Goal: Transaction & Acquisition: Distribute Todos

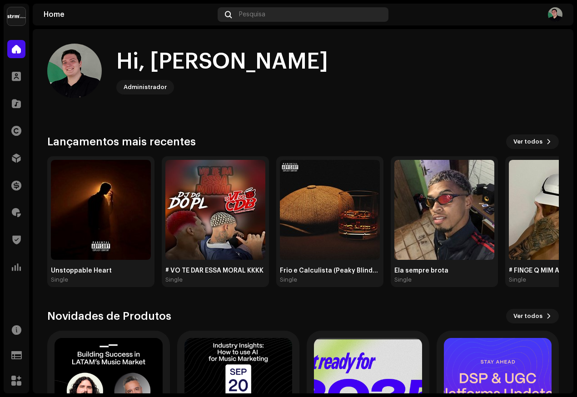
click at [317, 15] on div "Pesquisa" at bounding box center [303, 14] width 170 height 15
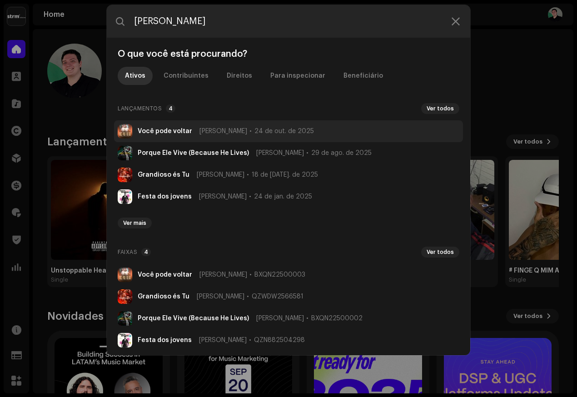
type input "[PERSON_NAME]"
click at [254, 134] on span "24 de out. de 2025" at bounding box center [283, 131] width 59 height 7
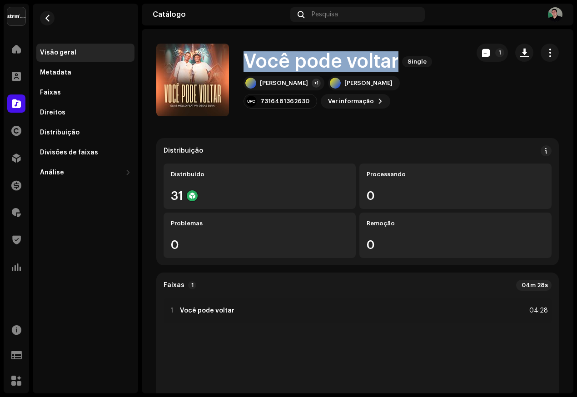
drag, startPoint x: 280, startPoint y: 59, endPoint x: 396, endPoint y: 64, distance: 116.3
click at [396, 64] on h1 "Você pode voltar" at bounding box center [320, 61] width 155 height 21
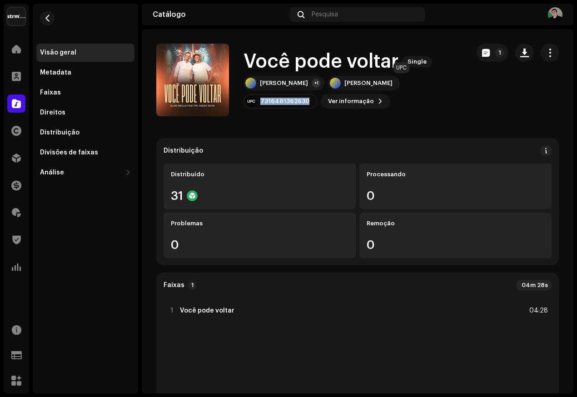
drag, startPoint x: 408, startPoint y: 83, endPoint x: 432, endPoint y: 84, distance: 24.1
click at [317, 94] on div "7316481362630" at bounding box center [280, 101] width 74 height 15
copy div "7316481362630"
drag, startPoint x: 61, startPoint y: 92, endPoint x: 71, endPoint y: 91, distance: 10.1
click at [61, 92] on div "Faixas" at bounding box center [85, 92] width 91 height 7
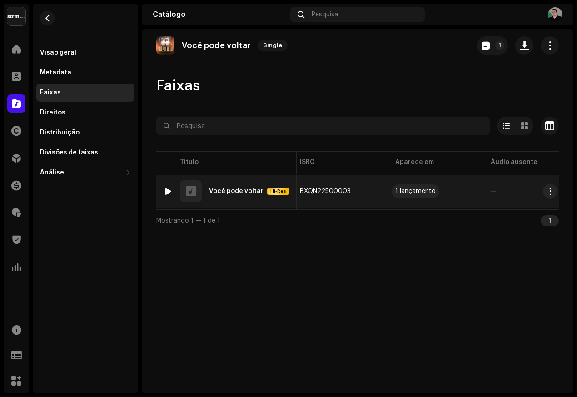
scroll to position [0, 286]
click at [358, 190] on button "button" at bounding box center [363, 191] width 11 height 11
click at [365, 16] on div "Pesquisa" at bounding box center [357, 14] width 134 height 15
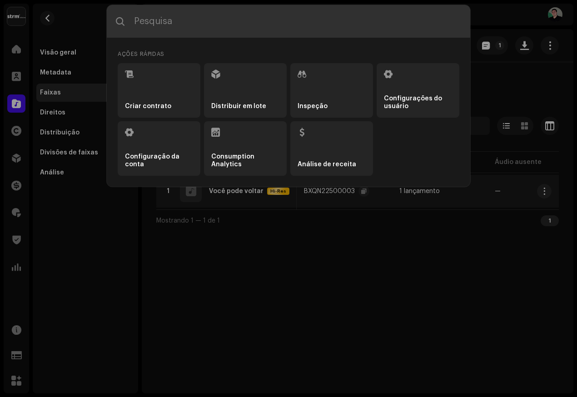
paste input "Federais"
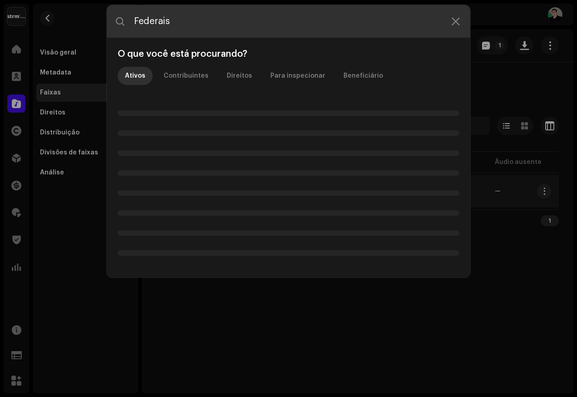
type input "Federais"
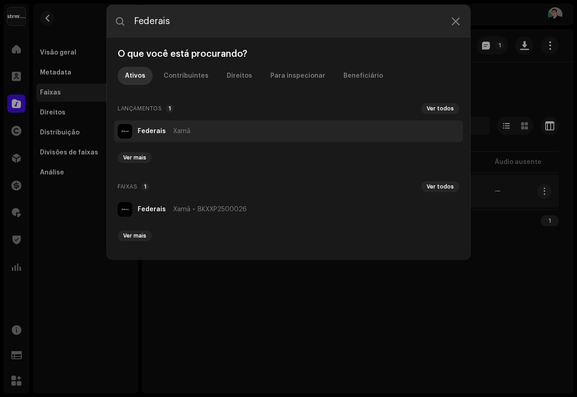
click at [185, 131] on span "Xamã" at bounding box center [181, 131] width 17 height 7
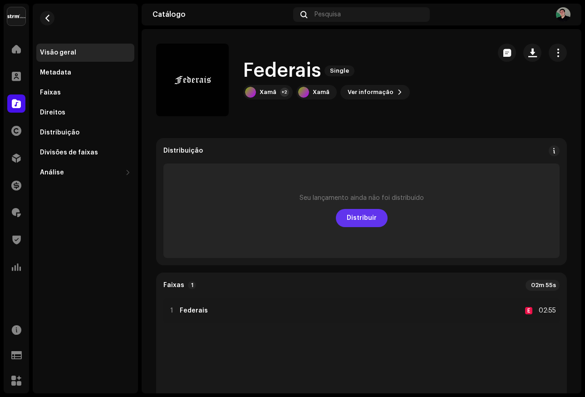
click at [358, 222] on span "Distribuir" at bounding box center [362, 218] width 30 height 18
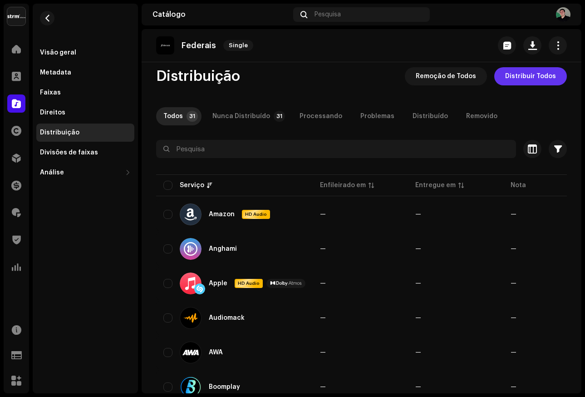
scroll to position [14, 0]
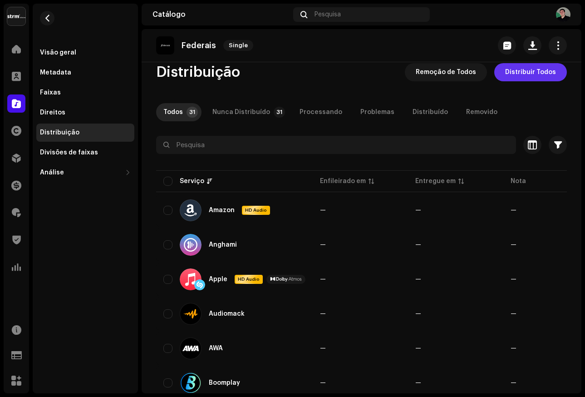
click at [527, 80] on span "Distribuir Todos" at bounding box center [530, 72] width 51 height 18
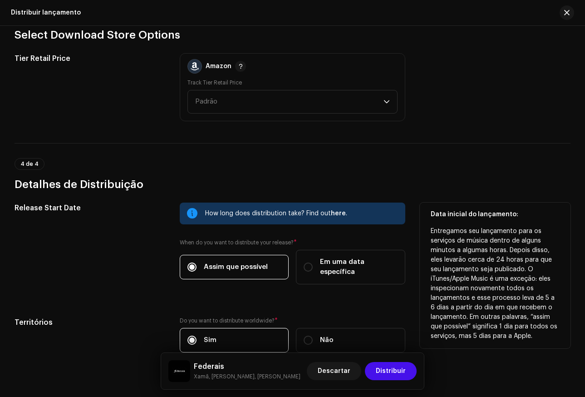
scroll to position [1339, 0]
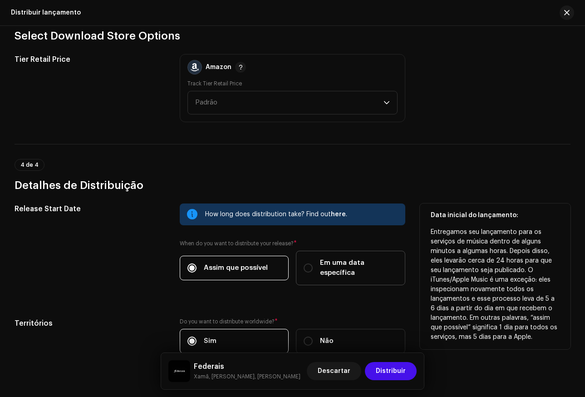
click at [332, 264] on span "Em uma data específica" at bounding box center [359, 268] width 78 height 20
click at [313, 264] on input "Em uma data específica" at bounding box center [308, 267] width 9 height 9
radio input "true"
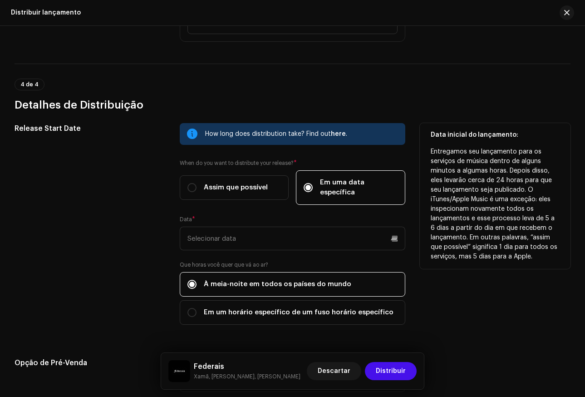
scroll to position [1422, 0]
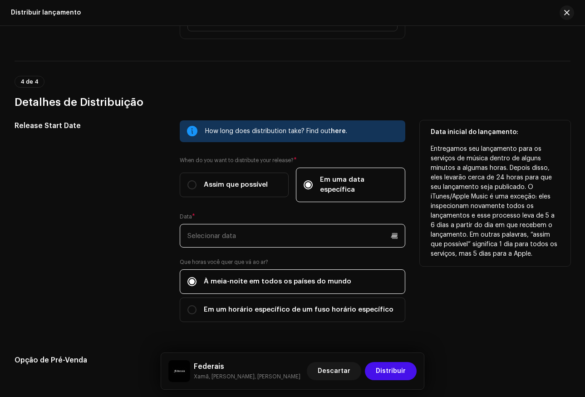
click at [322, 228] on input "text" at bounding box center [293, 236] width 226 height 24
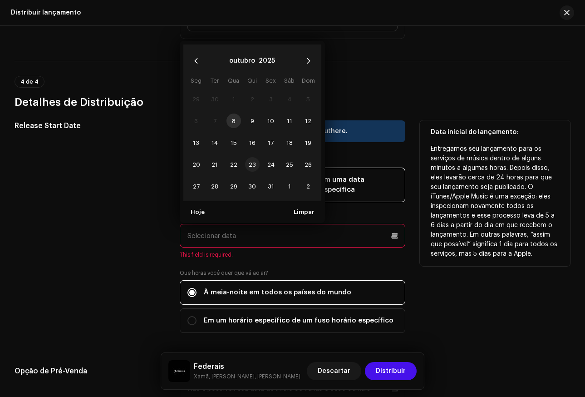
click at [256, 157] on span "23" at bounding box center [252, 164] width 15 height 15
type input "[DATE]"
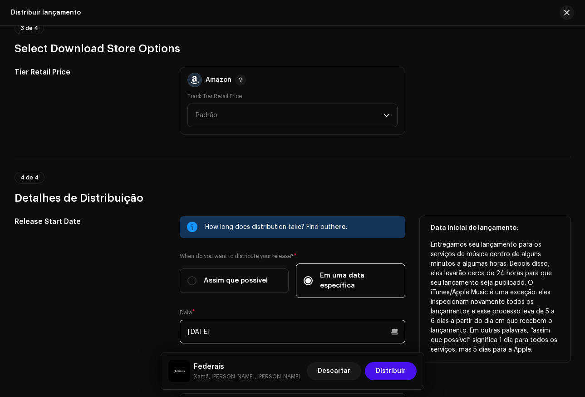
scroll to position [1109, 0]
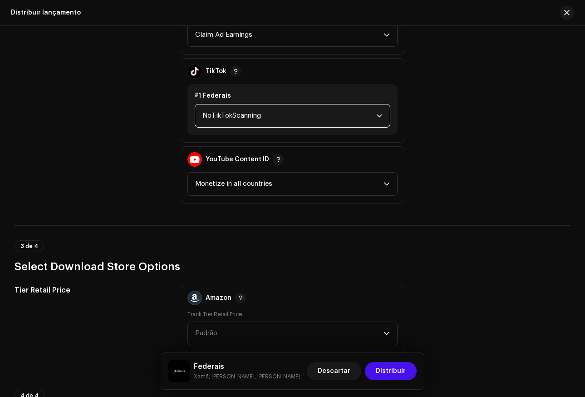
click at [293, 109] on span "NoTikTokScanning" at bounding box center [290, 115] width 174 height 23
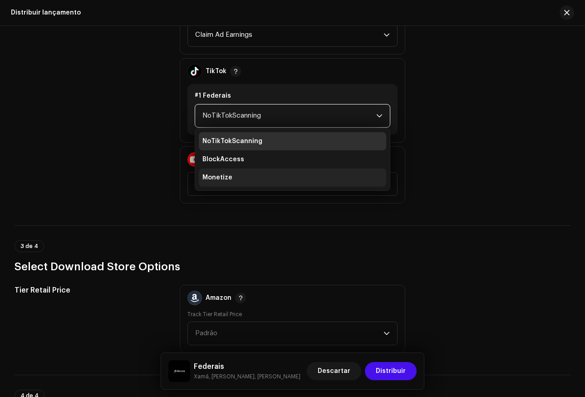
click at [228, 178] on span "Monetize" at bounding box center [218, 177] width 30 height 9
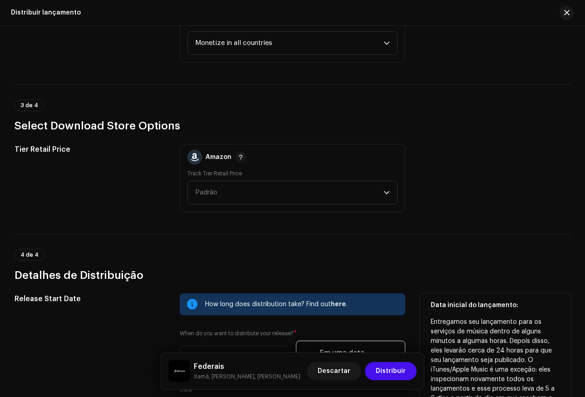
scroll to position [1571, 0]
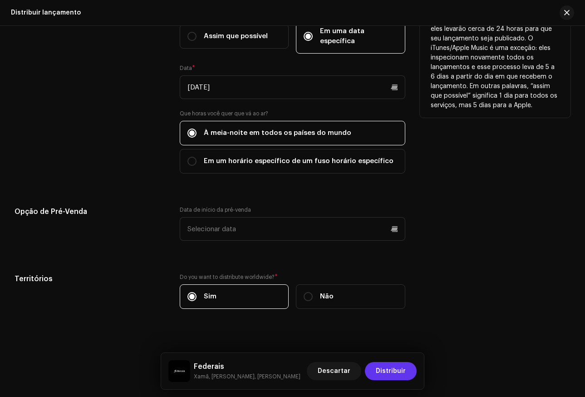
click at [399, 375] on span "Distribuir" at bounding box center [391, 371] width 30 height 18
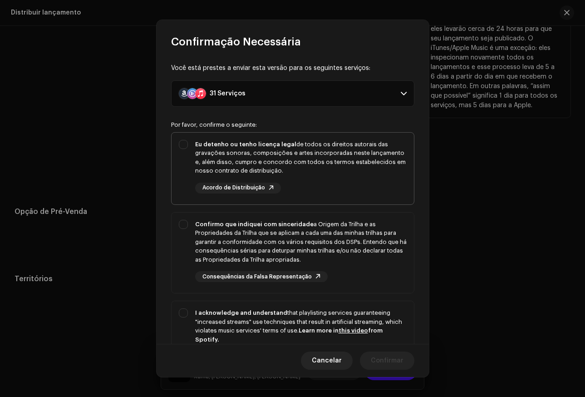
click at [271, 147] on strong "Eu detenho ou tenho licença legal" at bounding box center [245, 144] width 101 height 6
checkbox input "true"
drag, startPoint x: 294, startPoint y: 233, endPoint x: 251, endPoint y: 309, distance: 87.4
click at [294, 233] on div "Confirmo que indiquei com sinceridade a Origem da Trilha e as Propriedades da T…" at bounding box center [301, 242] width 212 height 45
checkbox input "true"
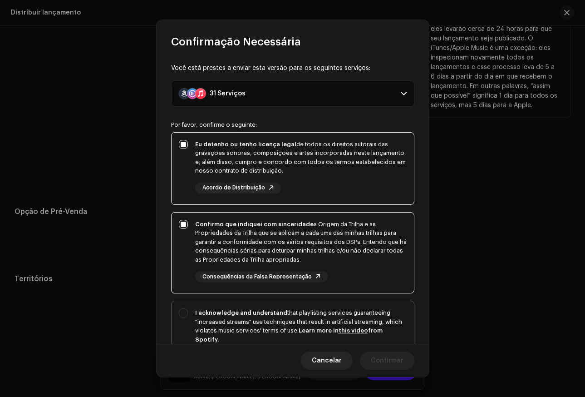
drag, startPoint x: 237, startPoint y: 323, endPoint x: 269, endPoint y: 322, distance: 32.7
click at [237, 322] on div "I acknowledge and understand that playlisting services guaranteeing "increased …" at bounding box center [301, 325] width 212 height 35
checkbox input "true"
click at [396, 358] on span "Confirmar" at bounding box center [387, 361] width 33 height 18
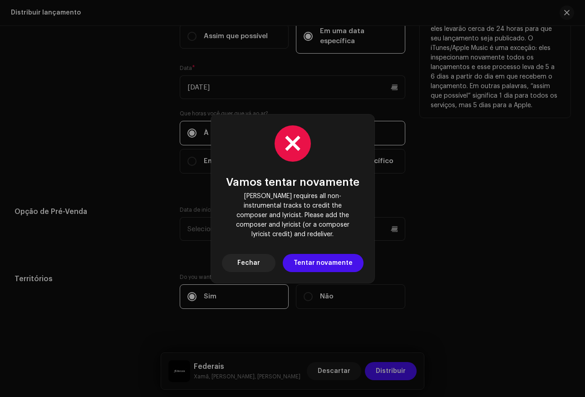
click at [243, 255] on span "Fechar" at bounding box center [249, 263] width 23 height 18
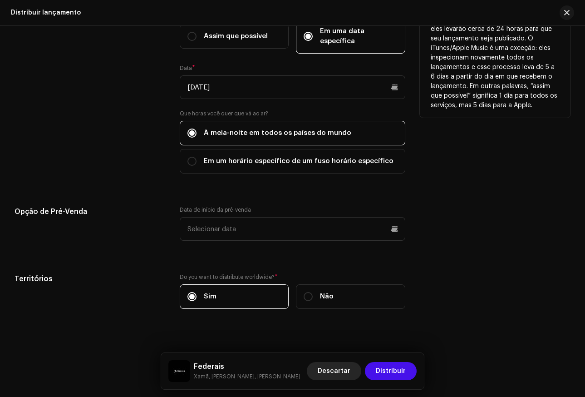
click at [334, 367] on span "Descartar" at bounding box center [334, 371] width 33 height 18
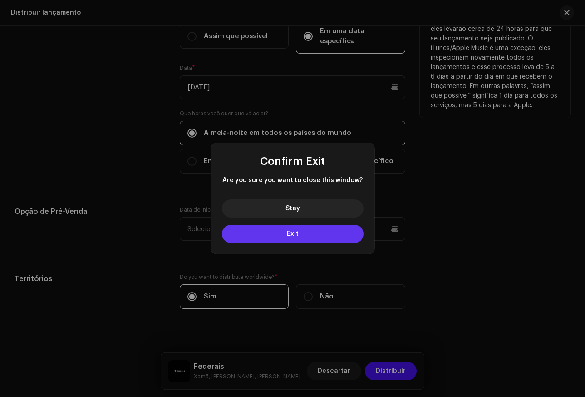
click at [292, 233] on span "Exit" at bounding box center [293, 234] width 12 height 6
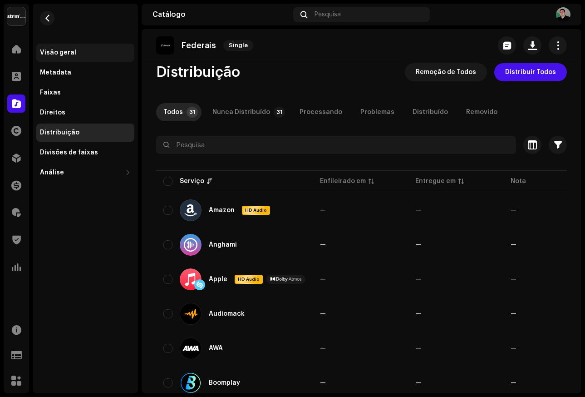
click at [54, 54] on div "Visão geral" at bounding box center [58, 52] width 36 height 7
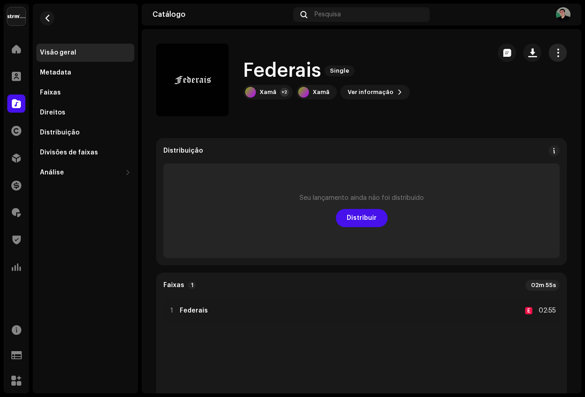
click at [554, 54] on span "button" at bounding box center [558, 52] width 9 height 7
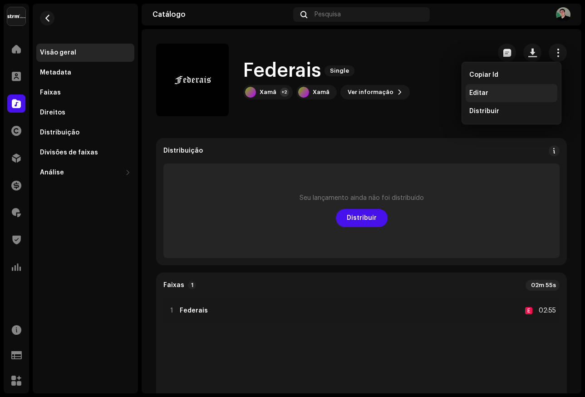
click at [489, 94] on div "Editar" at bounding box center [512, 92] width 84 height 7
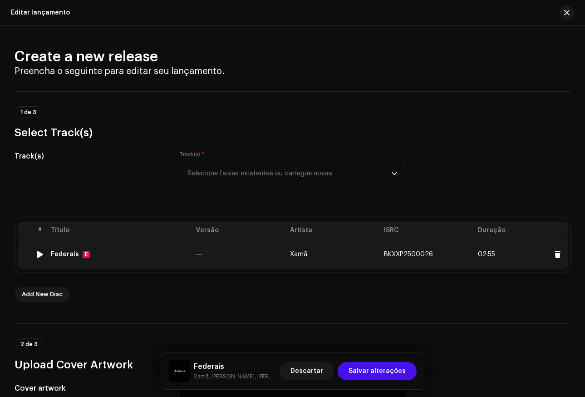
click at [64, 253] on div "Federais" at bounding box center [65, 254] width 28 height 7
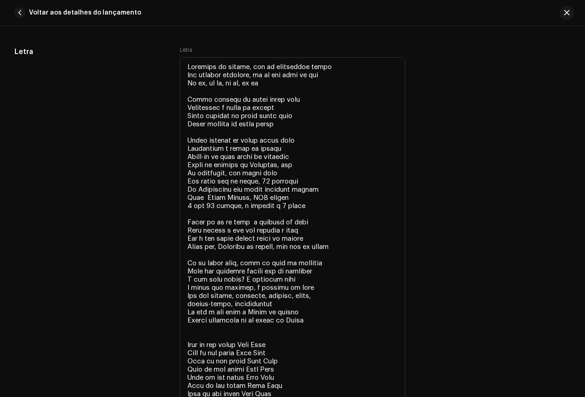
scroll to position [2492, 0]
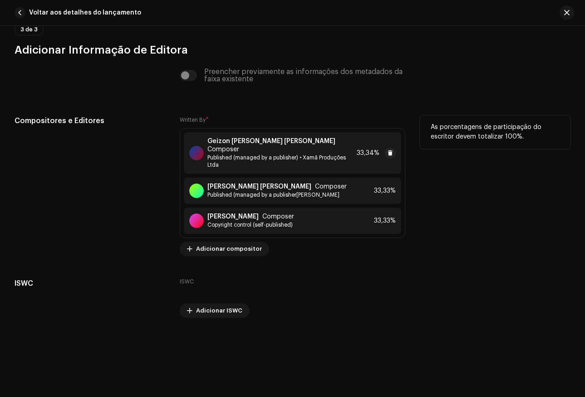
click at [276, 154] on span "Published (managed by a publisher) • Xamã Produções Ltda" at bounding box center [281, 161] width 146 height 15
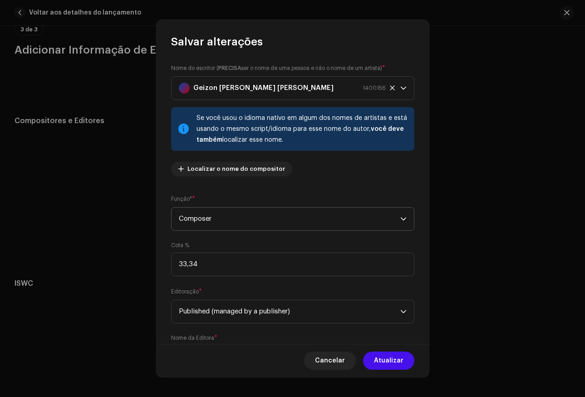
click at [263, 221] on span "Composer" at bounding box center [290, 219] width 222 height 23
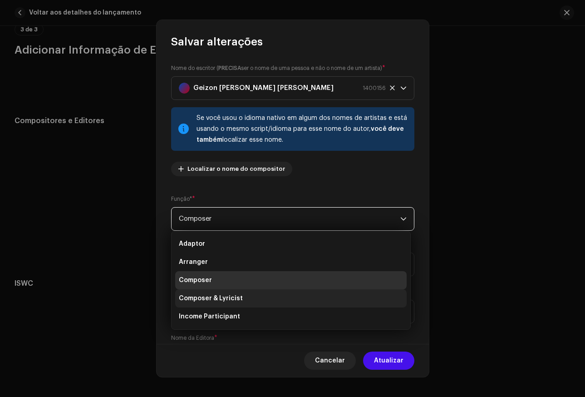
click at [248, 297] on li "Composer & Lyricist" at bounding box center [291, 298] width 232 height 18
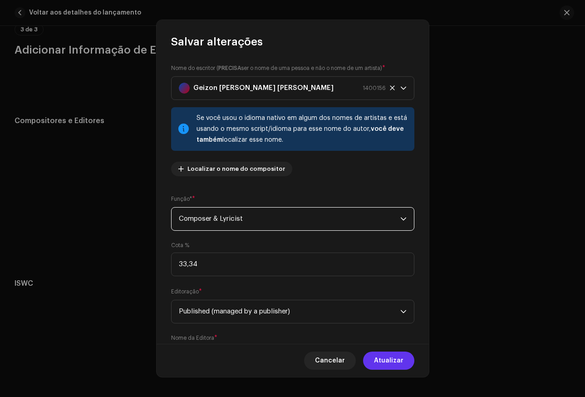
click at [398, 359] on span "Atualizar" at bounding box center [389, 361] width 30 height 18
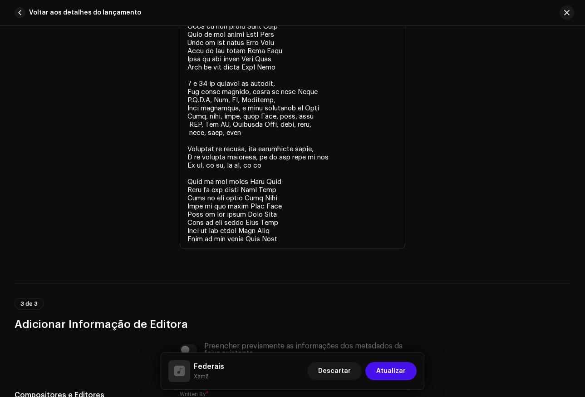
scroll to position [2500, 0]
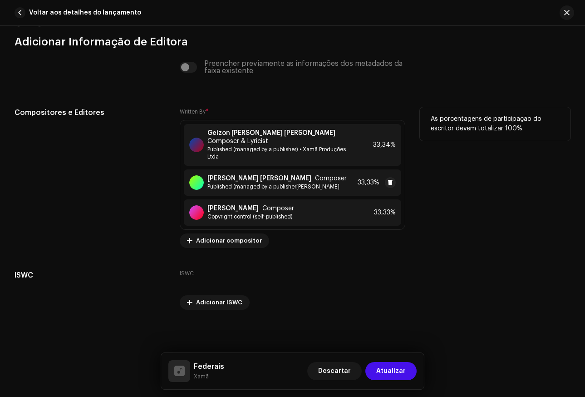
click at [247, 183] on span "Published (managed by a publisher[PERSON_NAME]" at bounding box center [277, 186] width 139 height 7
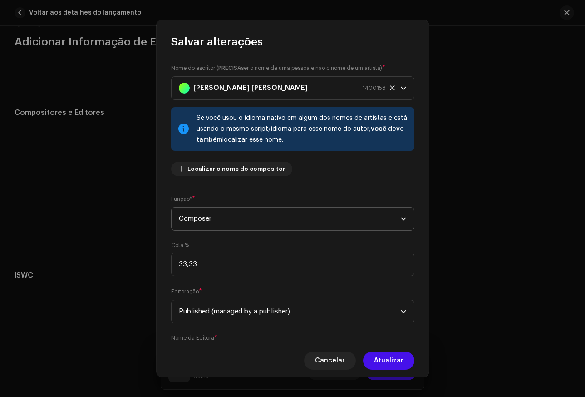
click at [245, 224] on span "Composer" at bounding box center [290, 219] width 222 height 23
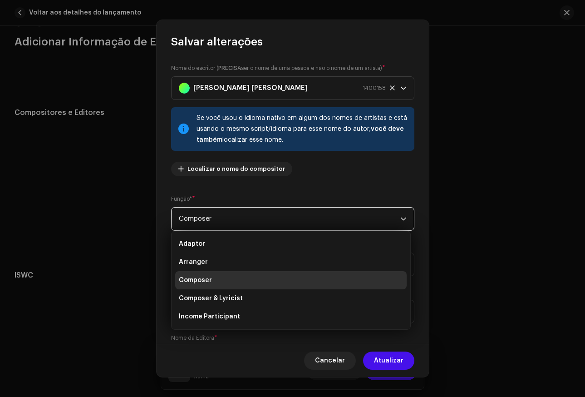
drag, startPoint x: 254, startPoint y: 303, endPoint x: 274, endPoint y: 314, distance: 23.4
click at [254, 303] on li "Composer & Lyricist" at bounding box center [291, 298] width 232 height 18
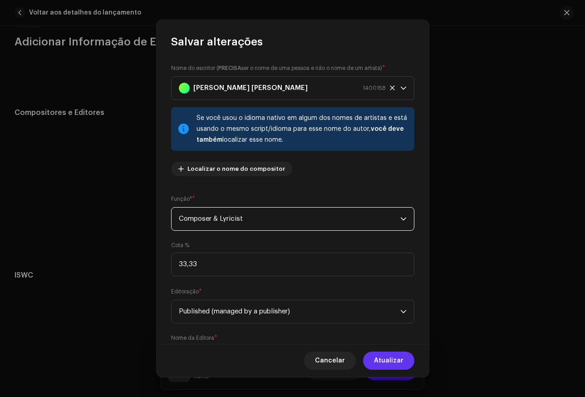
click at [386, 361] on span "Atualizar" at bounding box center [389, 361] width 30 height 18
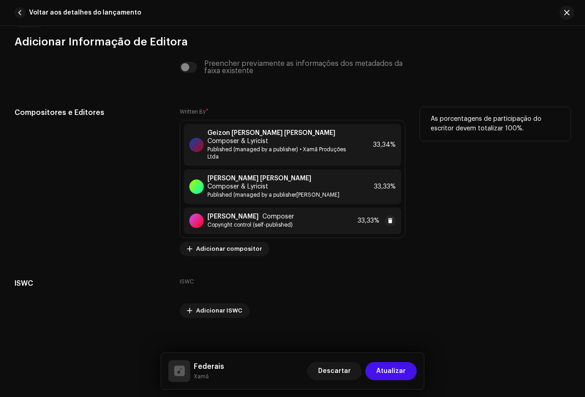
click at [261, 221] on span "Copyright control (self-published)" at bounding box center [251, 224] width 87 height 7
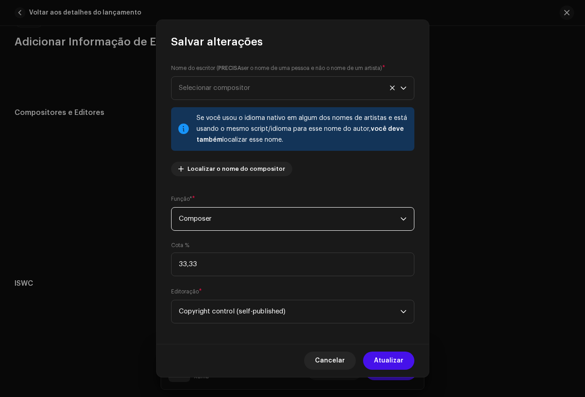
click at [243, 212] on span "Composer" at bounding box center [290, 219] width 222 height 23
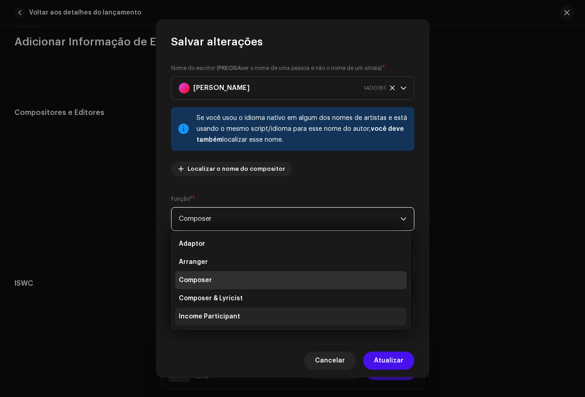
click at [235, 302] on span "Composer & Lyricist" at bounding box center [211, 298] width 64 height 9
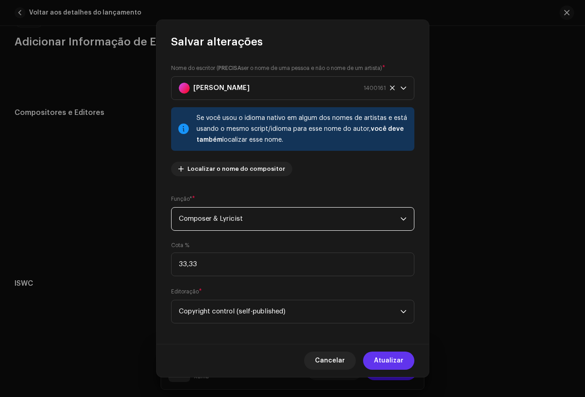
click at [401, 361] on span "Atualizar" at bounding box center [389, 361] width 30 height 18
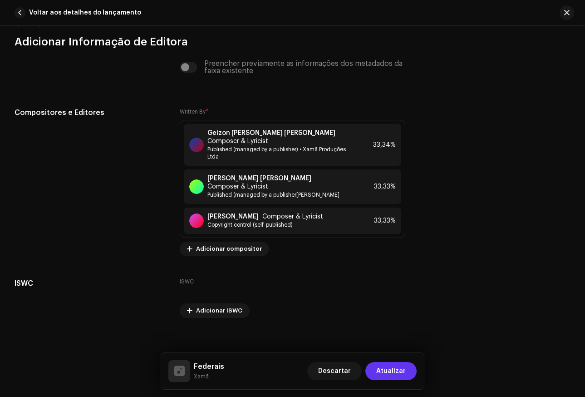
click at [405, 369] on span "Atualizar" at bounding box center [391, 371] width 30 height 18
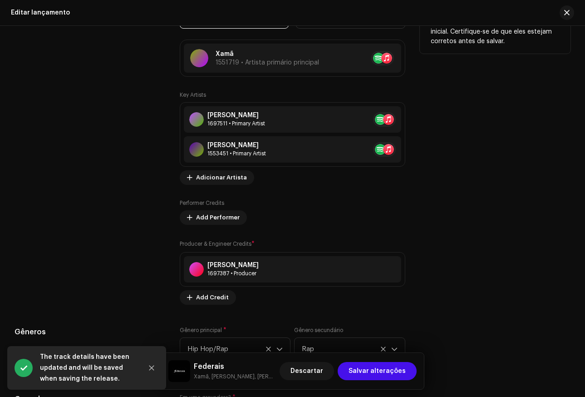
scroll to position [1024, 0]
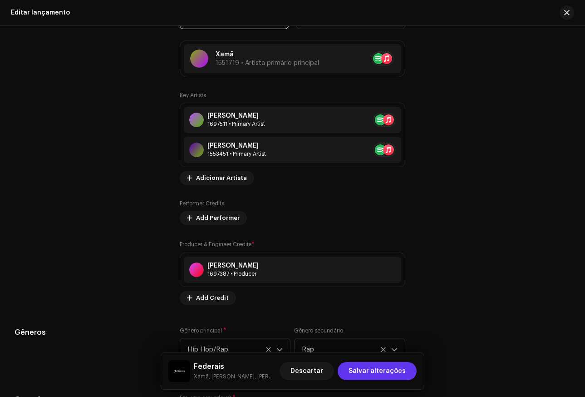
click at [396, 375] on span "Salvar alterações" at bounding box center [377, 371] width 57 height 18
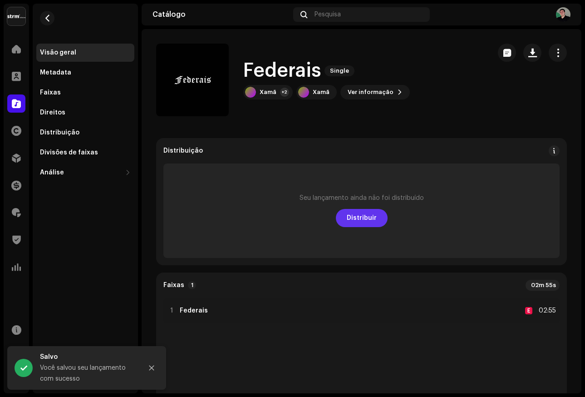
click at [367, 218] on span "Distribuir" at bounding box center [362, 218] width 30 height 18
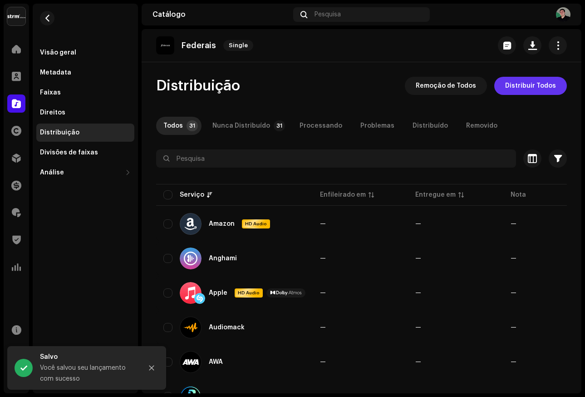
click at [526, 90] on span "Distribuir Todos" at bounding box center [530, 86] width 51 height 18
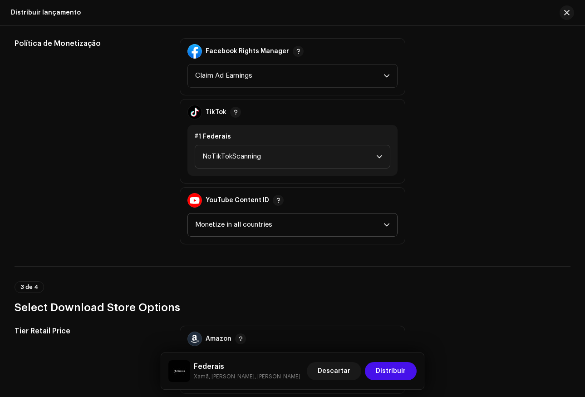
scroll to position [1062, 0]
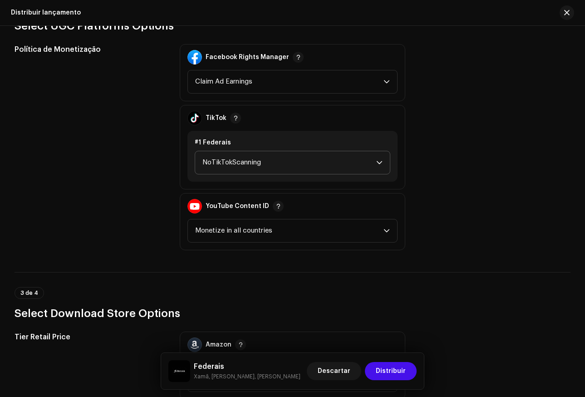
click at [282, 168] on span "NoTikTokScanning" at bounding box center [290, 162] width 174 height 23
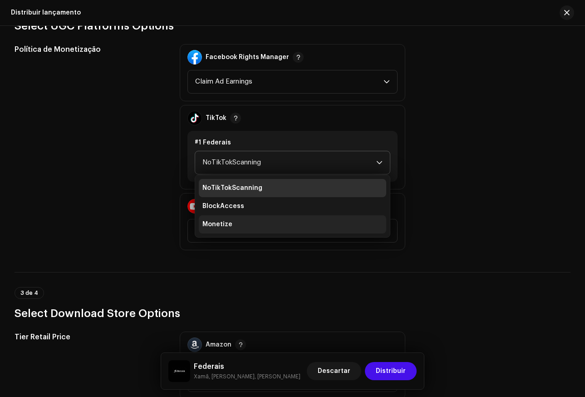
click at [239, 223] on li "Monetize" at bounding box center [293, 224] width 188 height 18
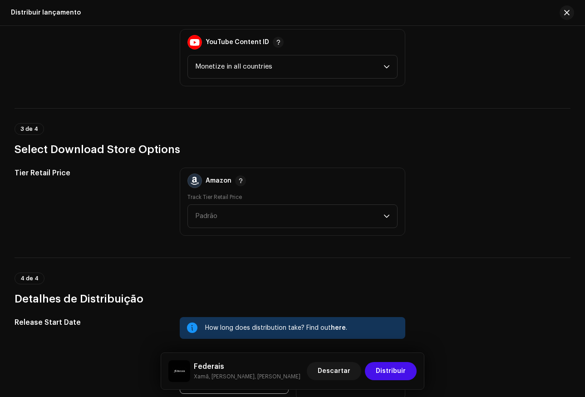
scroll to position [1384, 0]
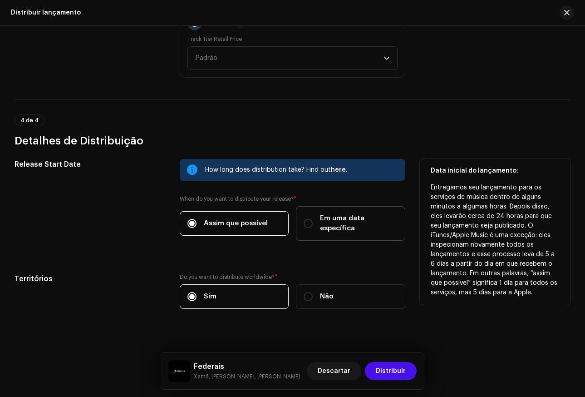
click at [333, 214] on span "Em uma data específica" at bounding box center [359, 223] width 78 height 20
click at [313, 219] on input "Em uma data específica" at bounding box center [308, 223] width 9 height 9
radio input "true"
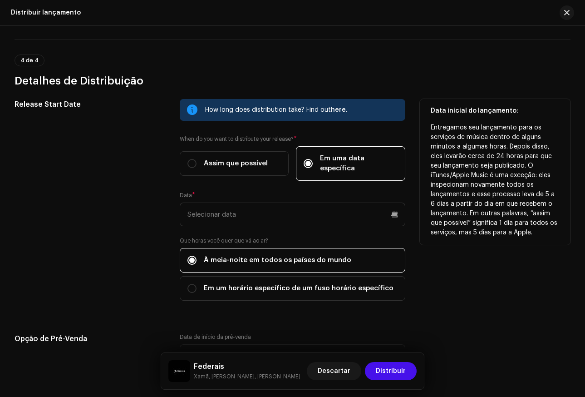
scroll to position [1475, 0]
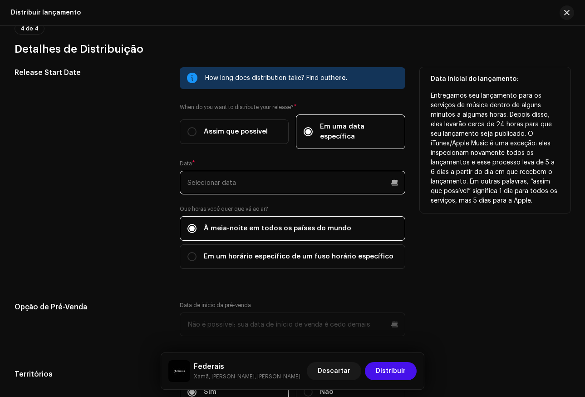
click at [387, 180] on input "text" at bounding box center [293, 183] width 226 height 24
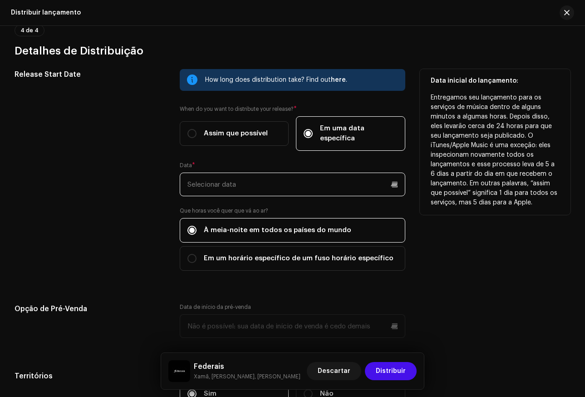
click at [355, 175] on input "text" at bounding box center [293, 185] width 226 height 24
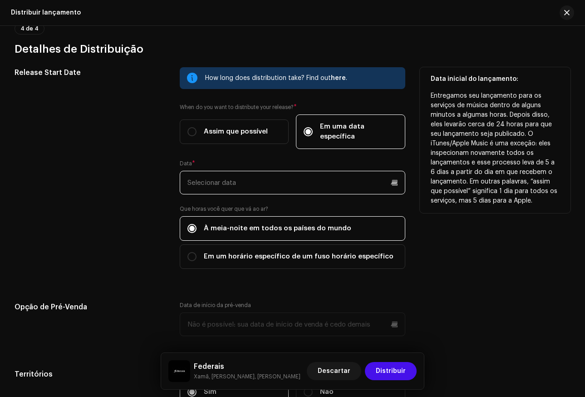
click at [391, 176] on input "text" at bounding box center [293, 183] width 226 height 24
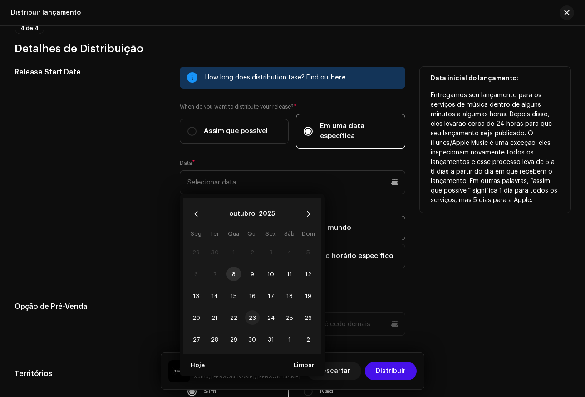
click at [253, 310] on span "23" at bounding box center [252, 317] width 15 height 15
type input "[DATE]"
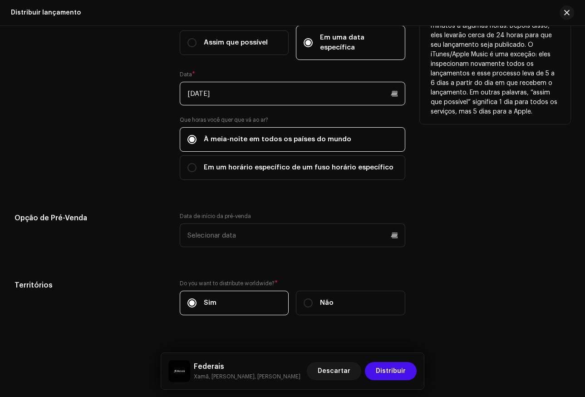
scroll to position [1571, 0]
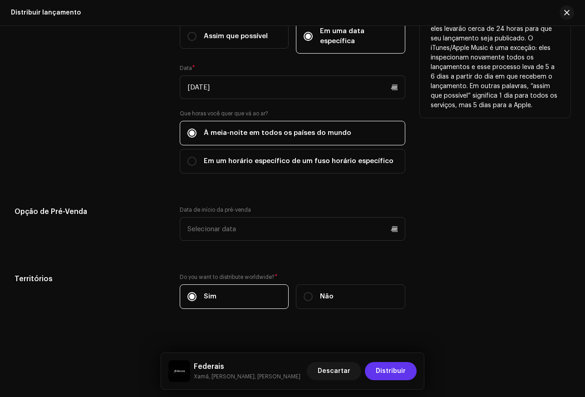
click at [399, 372] on span "Distribuir" at bounding box center [391, 371] width 30 height 18
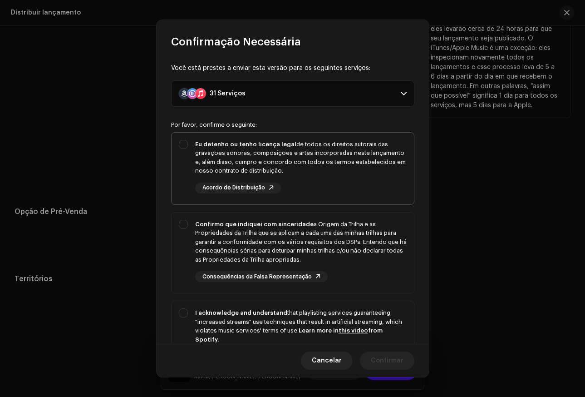
drag, startPoint x: 266, startPoint y: 168, endPoint x: 272, endPoint y: 189, distance: 21.7
click at [266, 168] on div "Eu detenho ou tenho licença legal de todos os direitos autorais das gravações s…" at bounding box center [301, 157] width 212 height 35
checkbox input "true"
click at [288, 232] on div "Confirmo que indiquei com sinceridade a Origem da Trilha e as Propriedades da T…" at bounding box center [301, 242] width 212 height 45
checkbox input "true"
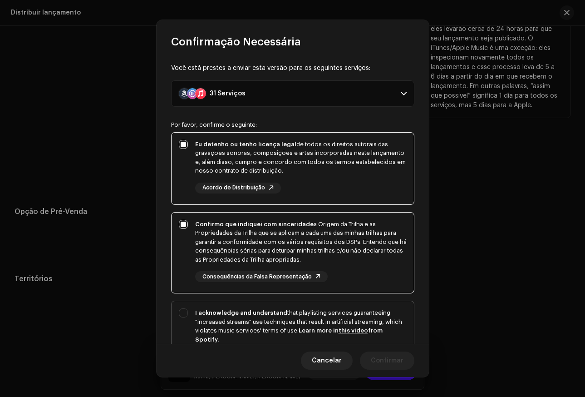
click at [301, 312] on div "I acknowledge and understand that playlisting services guaranteeing "increased …" at bounding box center [301, 325] width 212 height 35
checkbox input "true"
click at [380, 364] on span "Confirmar" at bounding box center [387, 361] width 33 height 18
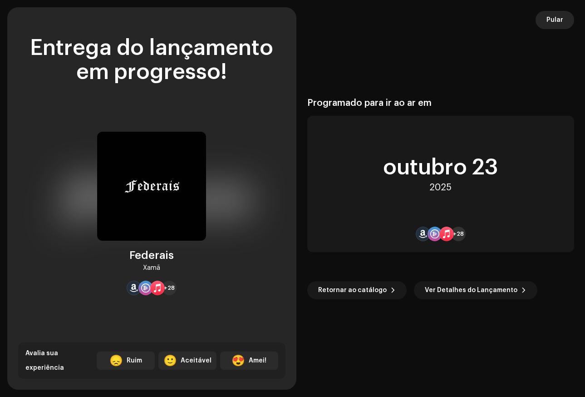
click at [555, 23] on span "Pular" at bounding box center [555, 20] width 17 height 18
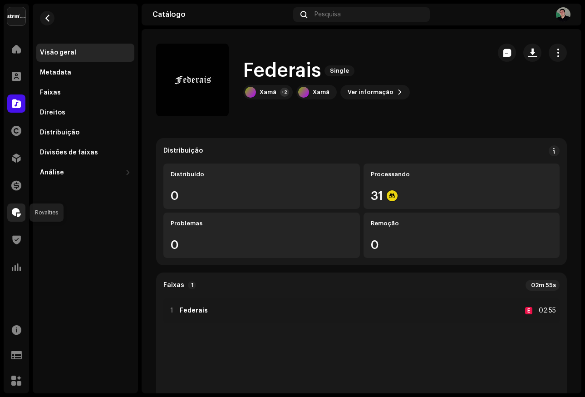
click at [21, 207] on div at bounding box center [16, 212] width 18 height 18
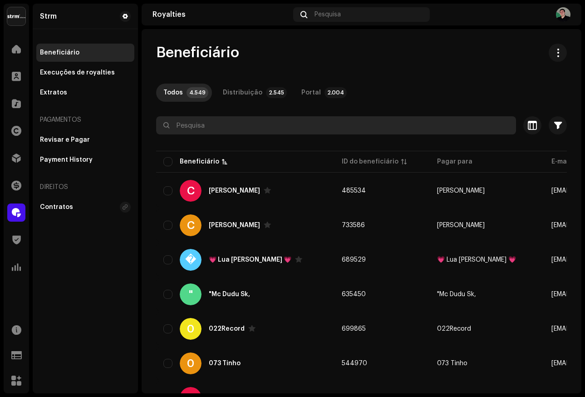
click at [229, 122] on input "text" at bounding box center [336, 125] width 360 height 18
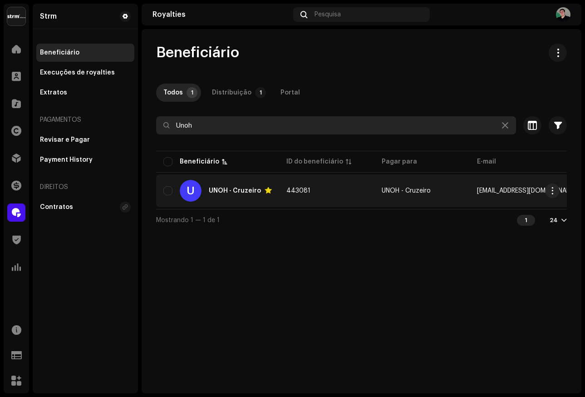
type input "Unoh"
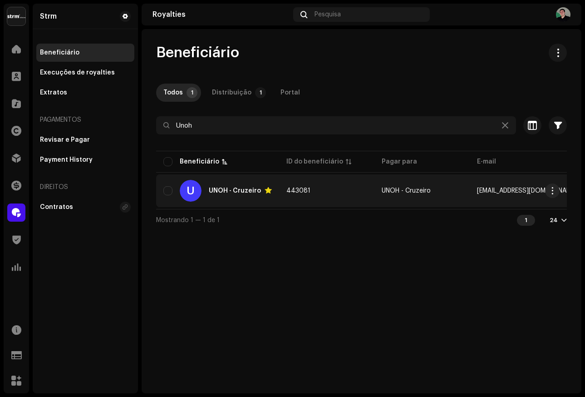
click at [238, 188] on div "UNOH - Cruzeiro" at bounding box center [235, 191] width 52 height 6
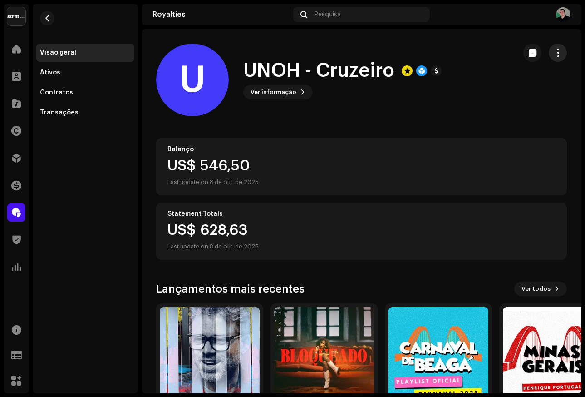
click at [554, 52] on span "button" at bounding box center [558, 52] width 9 height 7
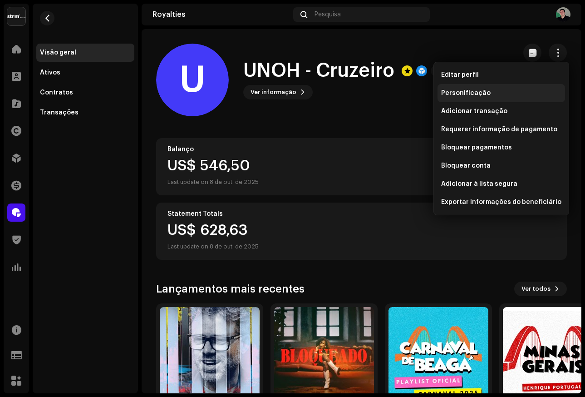
click at [481, 95] on span "Personificação" at bounding box center [466, 92] width 50 height 7
